Goal: Transaction & Acquisition: Download file/media

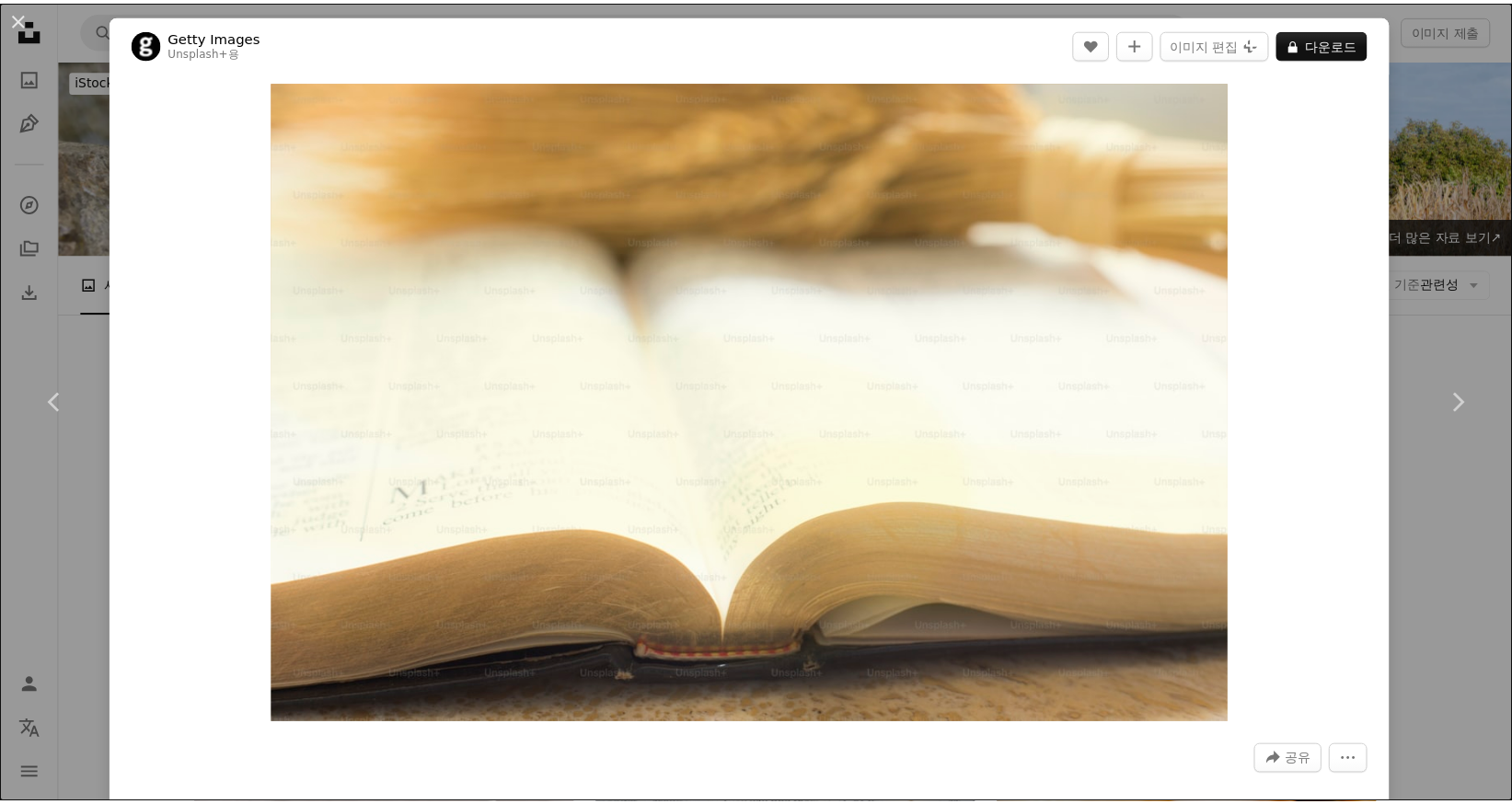
scroll to position [7913, 0]
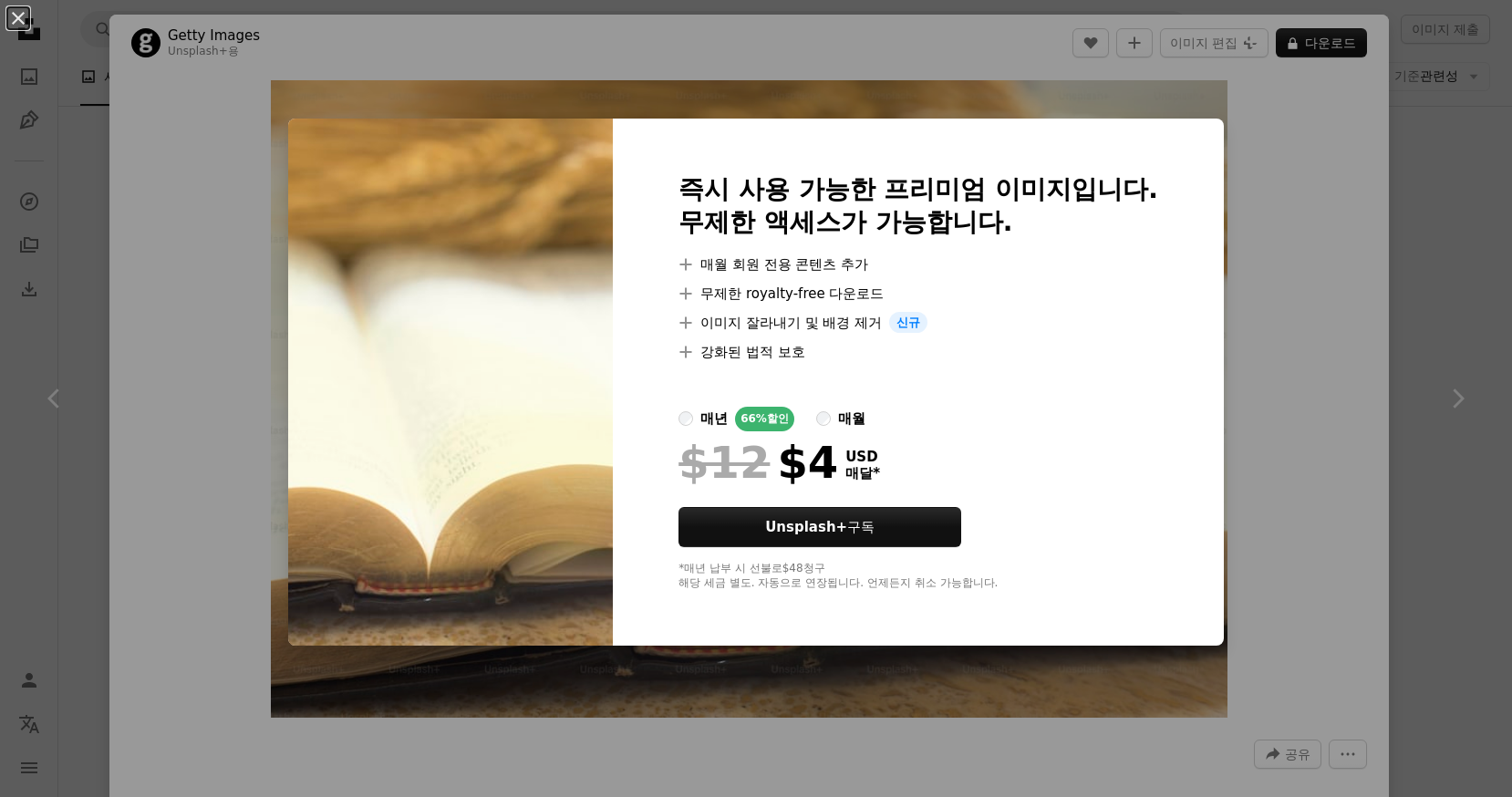
click at [1399, 155] on div "An X shape 즉시 사용 가능한 프리미엄 이미지입니다. 무제한 액세스가 가능합니다. A plus sign 매월 회원 전용 콘텐츠 추가 A…" at bounding box center [756, 398] width 1512 height 797
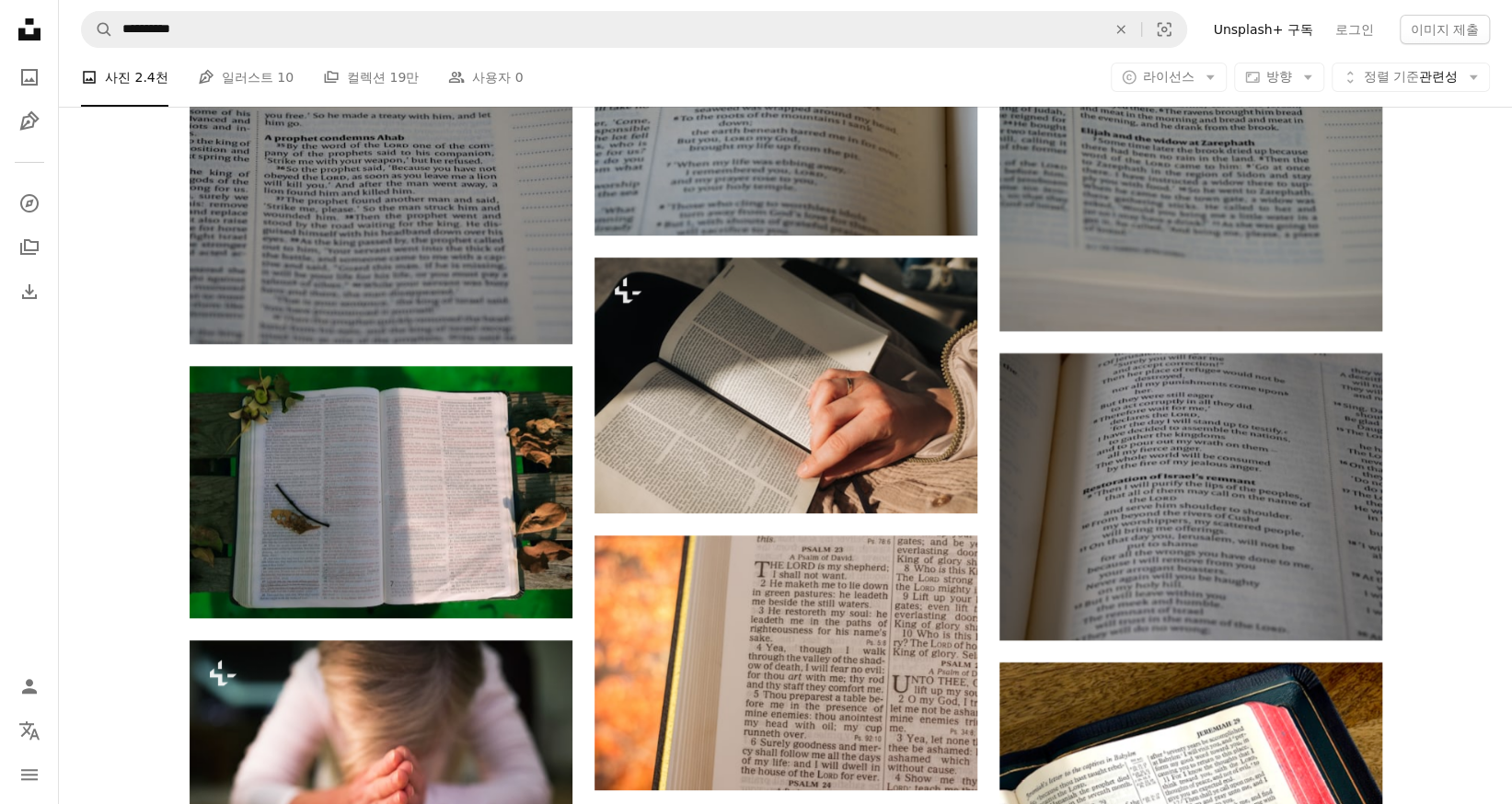
scroll to position [9238, 0]
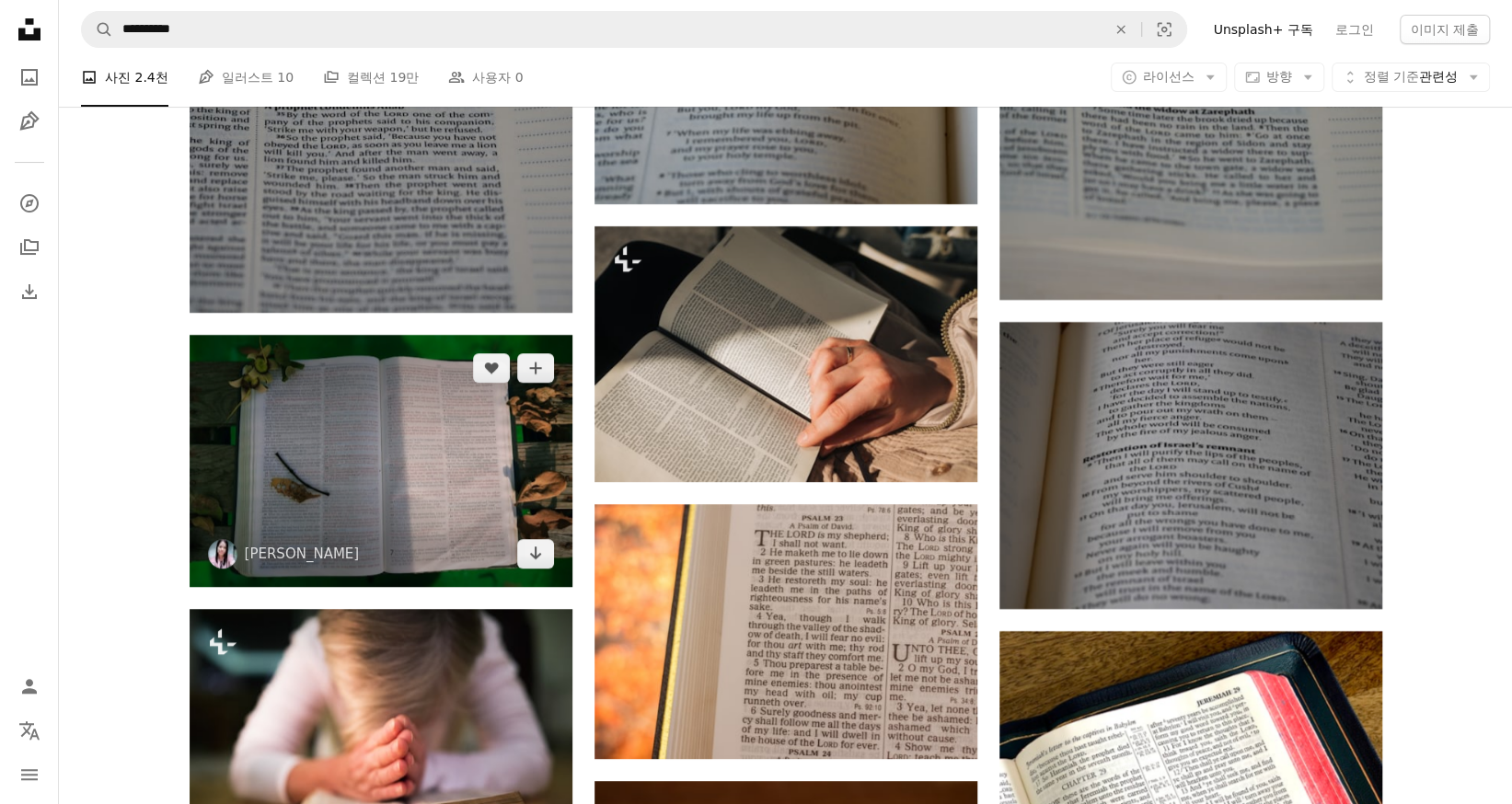
click at [465, 439] on img at bounding box center [380, 460] width 383 height 252
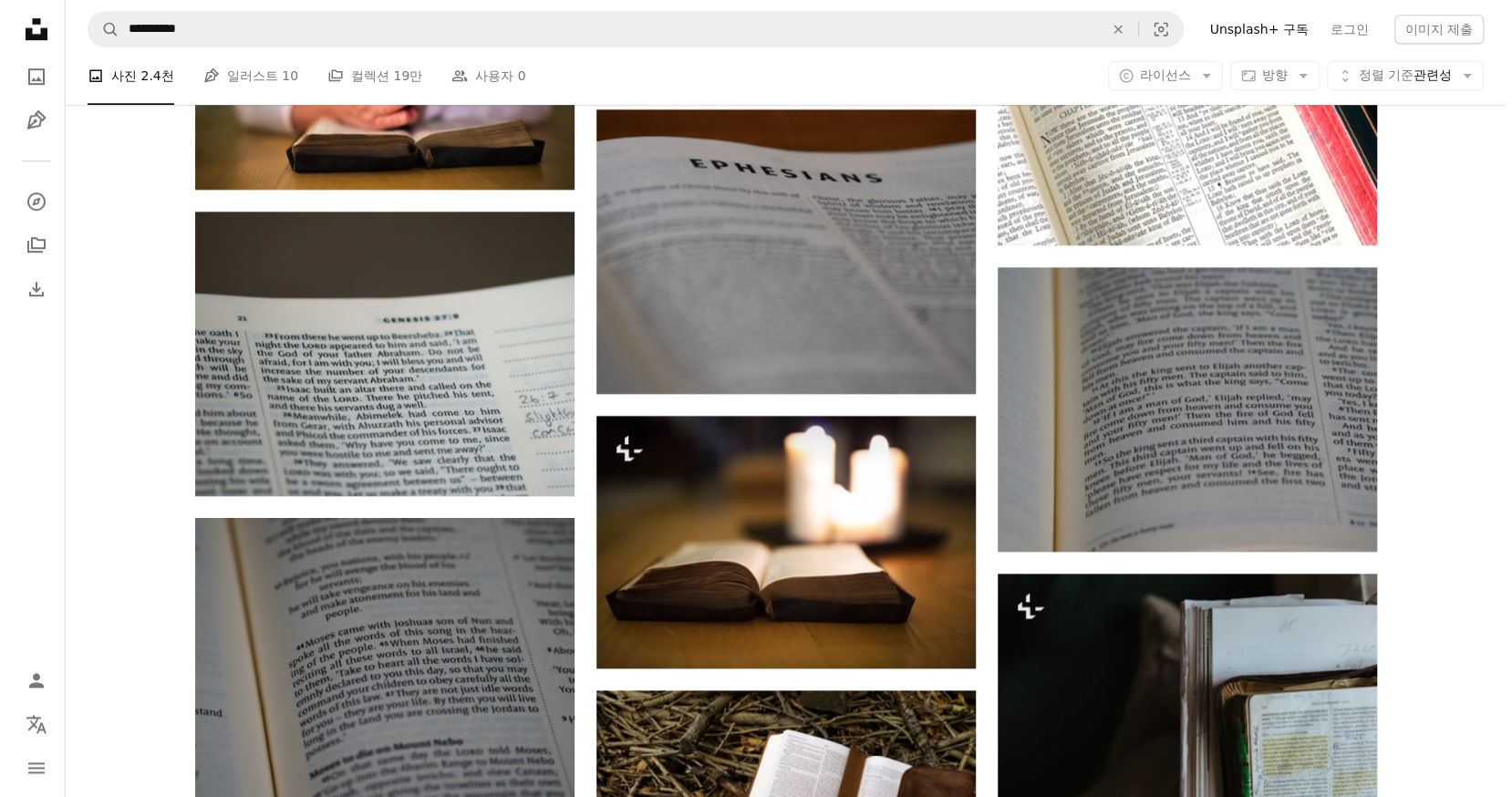
scroll to position [9997, 0]
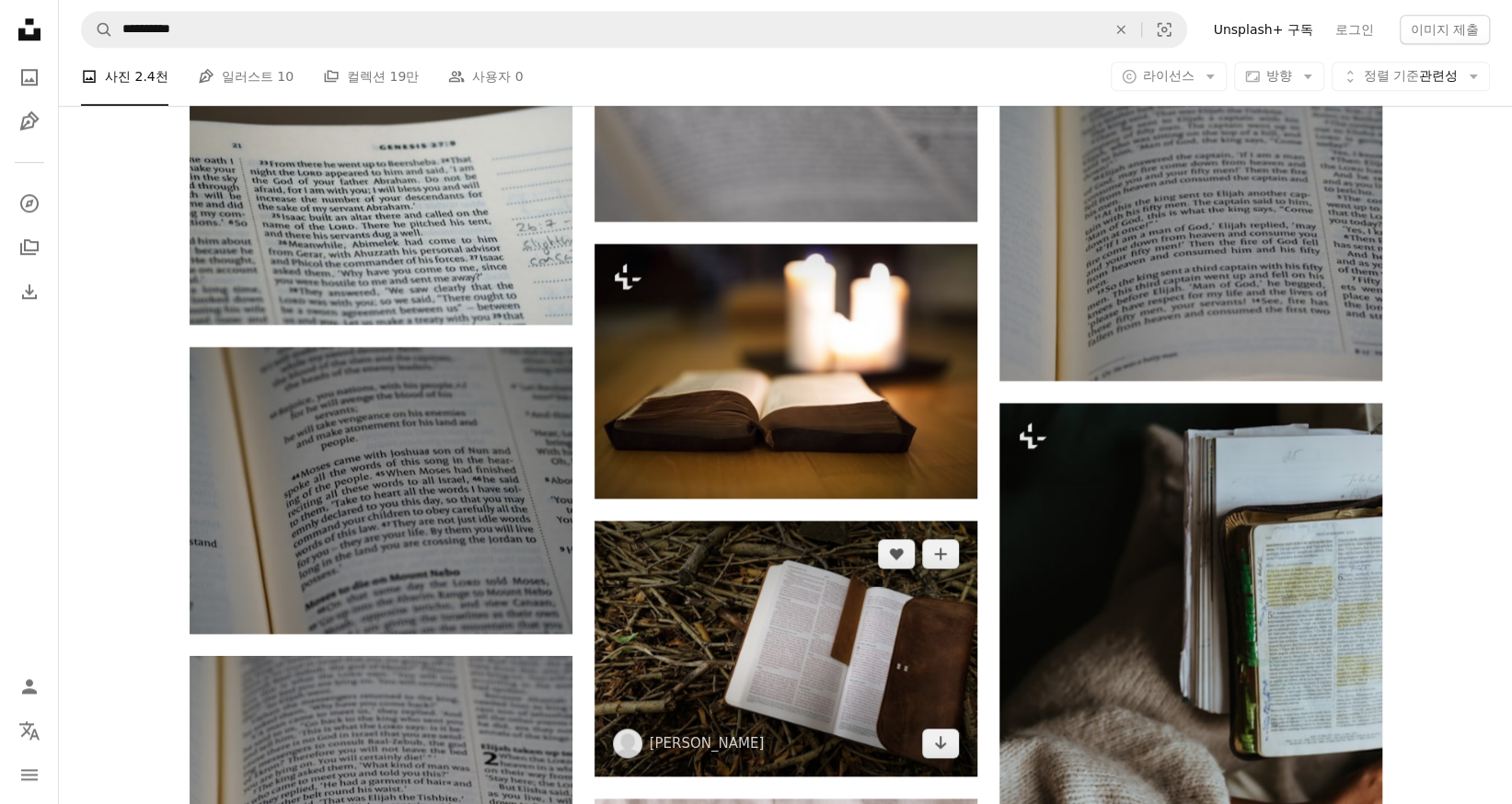
click at [832, 641] on img at bounding box center [785, 649] width 383 height 255
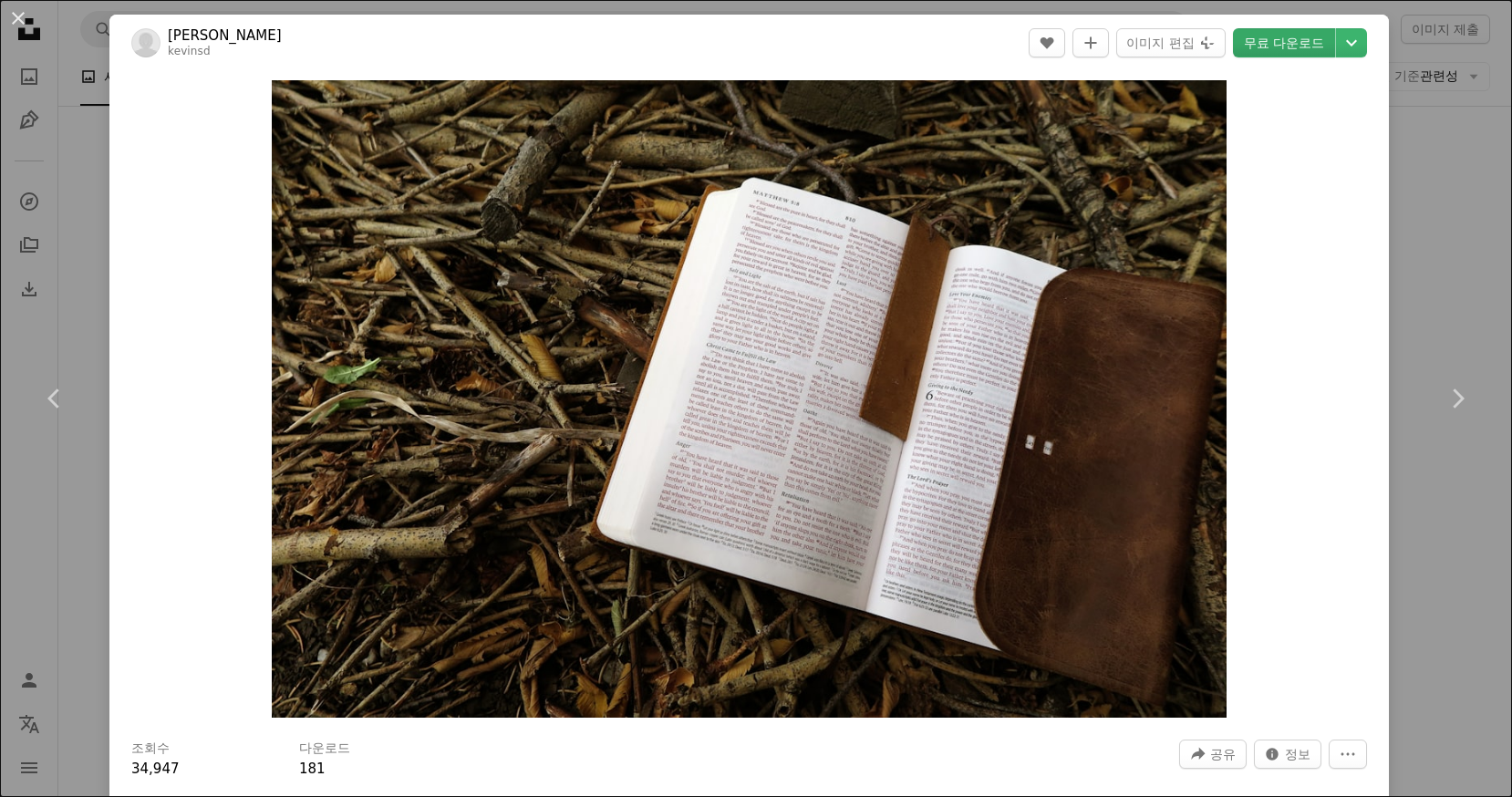
click at [1264, 46] on link "무료 다운로드" at bounding box center [1283, 43] width 102 height 29
